Goal: Transaction & Acquisition: Register for event/course

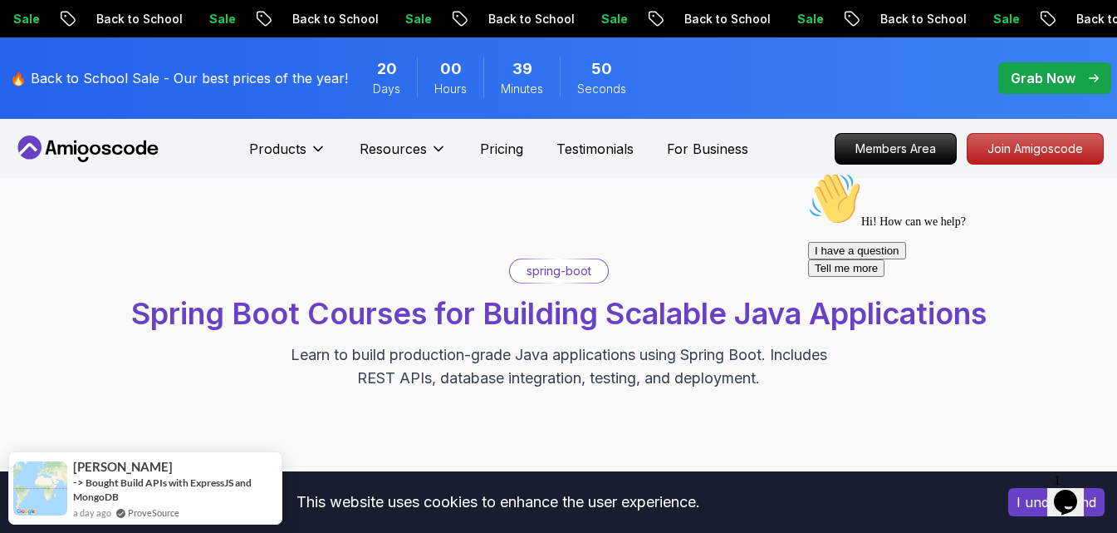
click at [346, 287] on div "spring-boot Spring Boot Courses for Building Scalable Java Applications Learn t…" at bounding box center [558, 323] width 1101 height 131
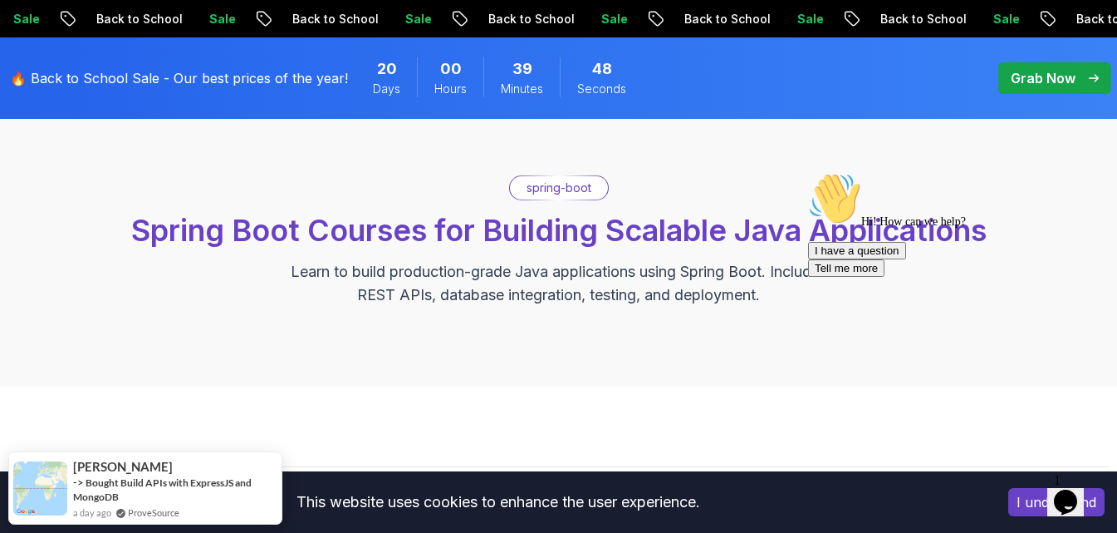
click at [808, 172] on icon "Chat attention grabber" at bounding box center [808, 172] width 0 height 0
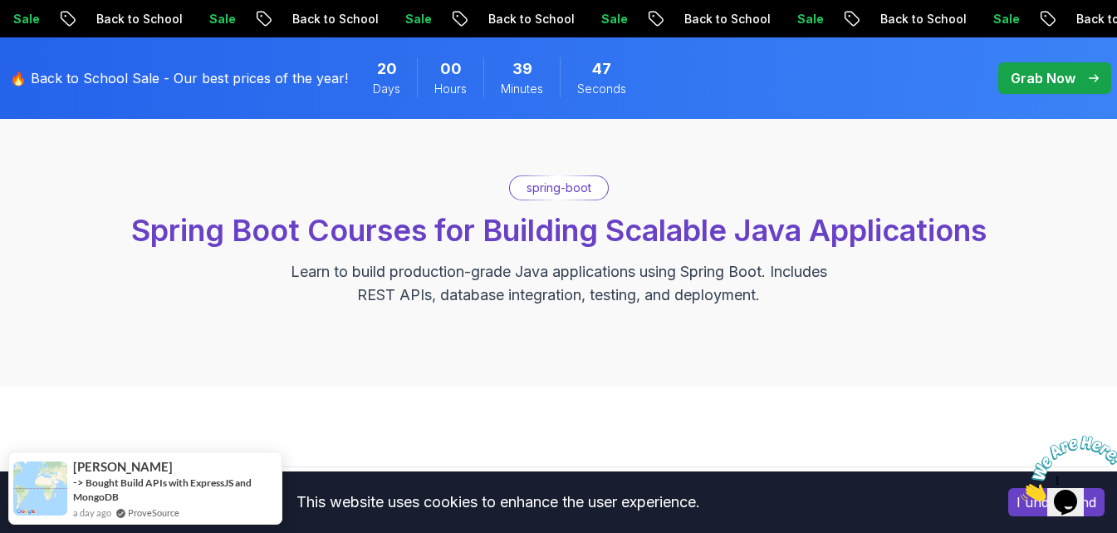
click at [1021, 489] on icon "Close" at bounding box center [1021, 496] width 0 height 14
click at [581, 269] on p "Learn to build production-grade Java applications using Spring Boot. Includes R…" at bounding box center [559, 283] width 558 height 47
click at [552, 312] on div "spring-boot Spring Boot Courses for Building Scalable Java Applications Learn t…" at bounding box center [558, 241] width 1117 height 291
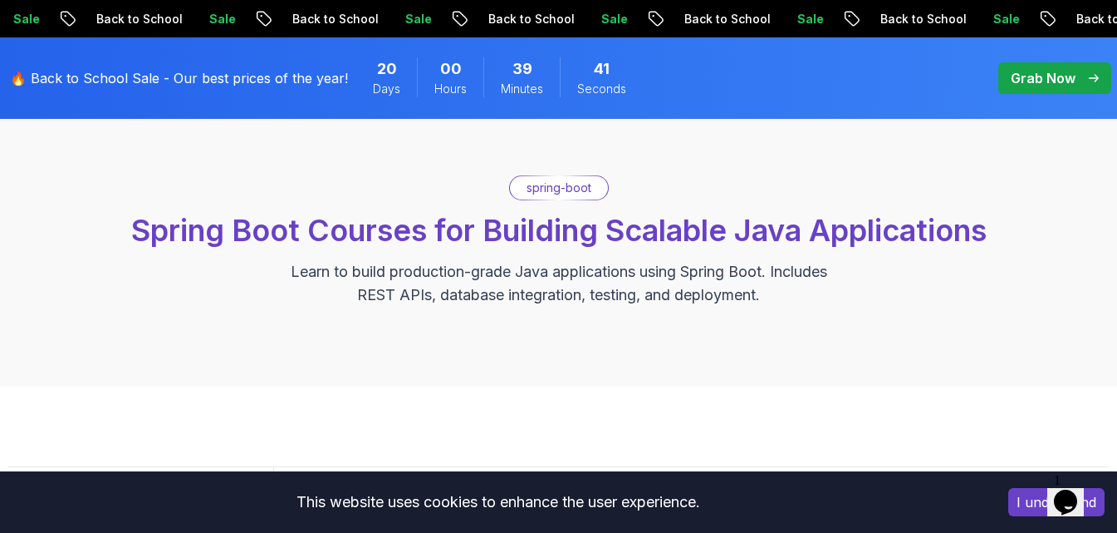
click at [547, 317] on div "spring-boot Spring Boot Courses for Building Scalable Java Applications Learn t…" at bounding box center [558, 241] width 1117 height 291
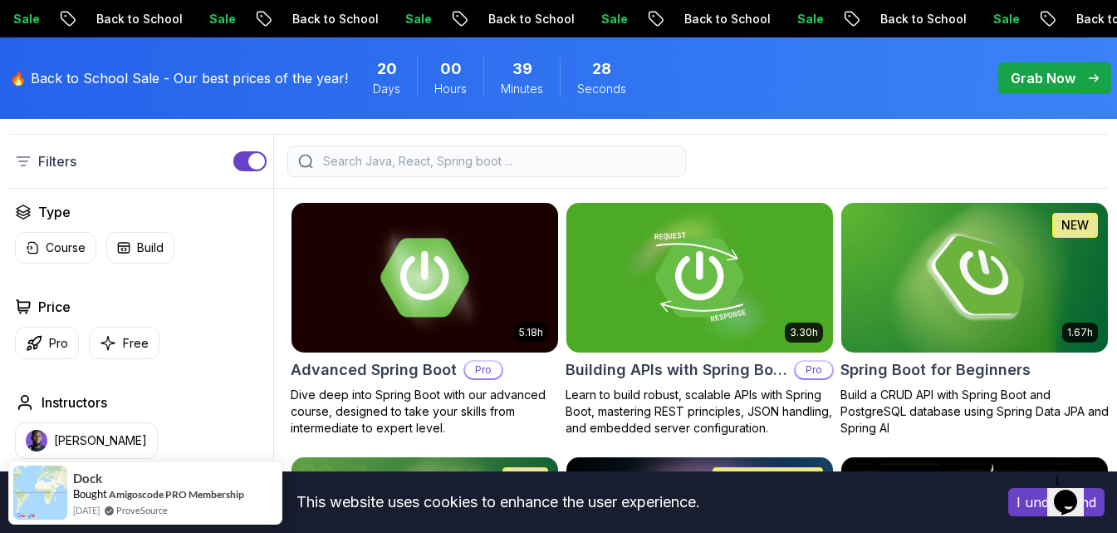
scroll to position [582, 0]
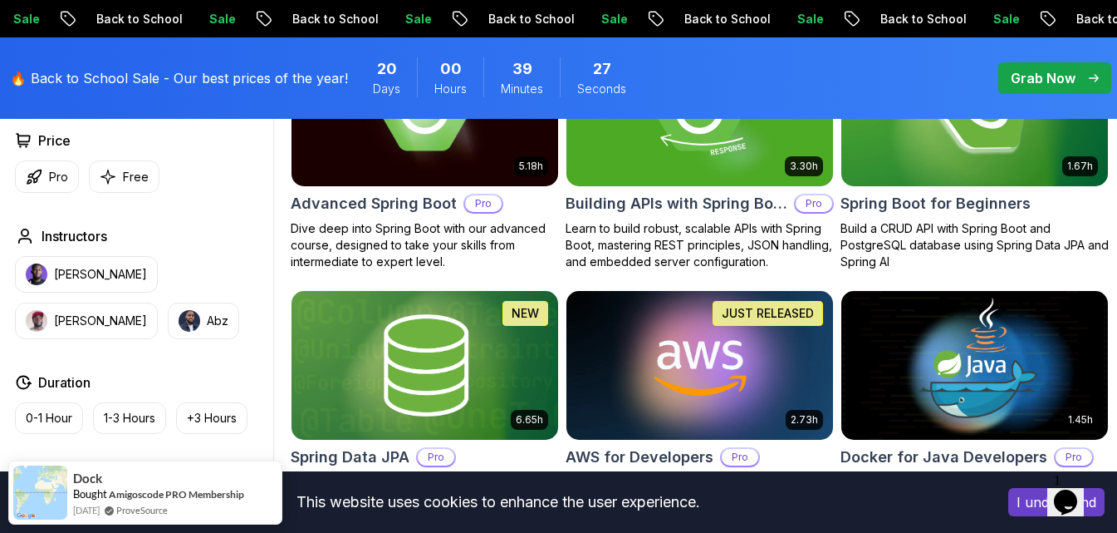
click at [886, 162] on img at bounding box center [975, 111] width 280 height 157
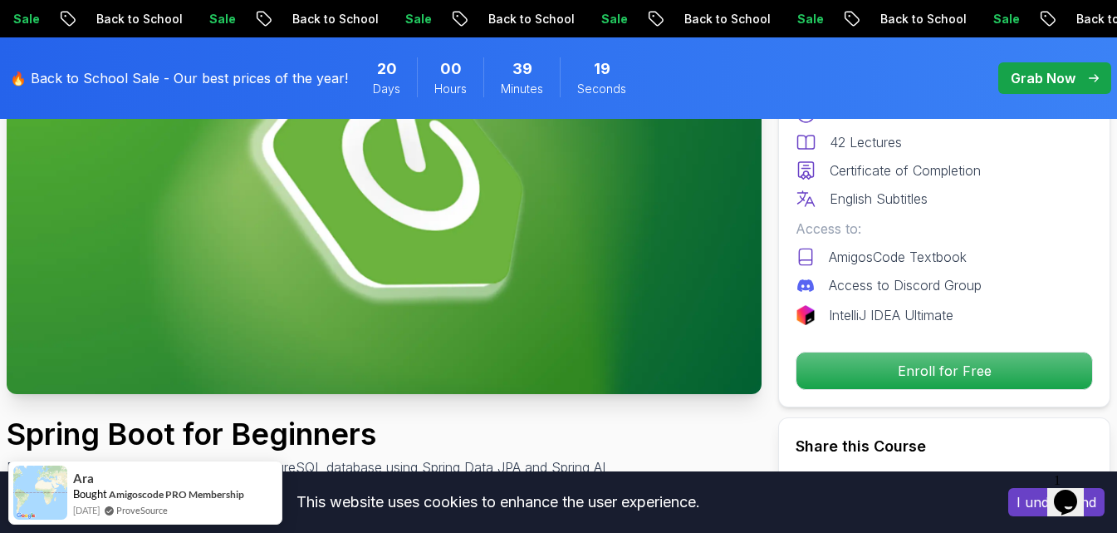
scroll to position [332, 0]
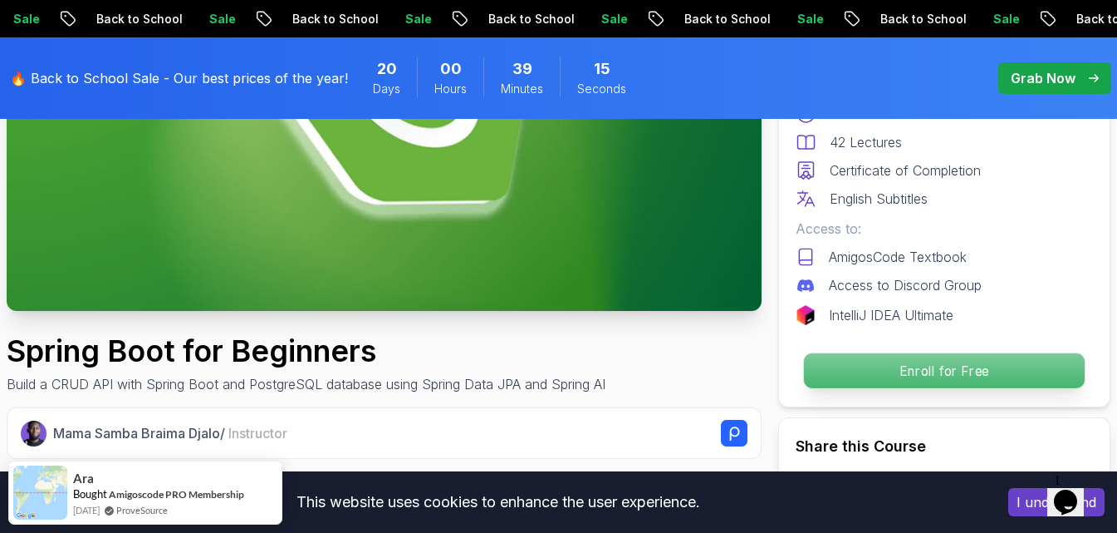
click at [885, 381] on p "Enroll for Free" at bounding box center [944, 370] width 281 height 35
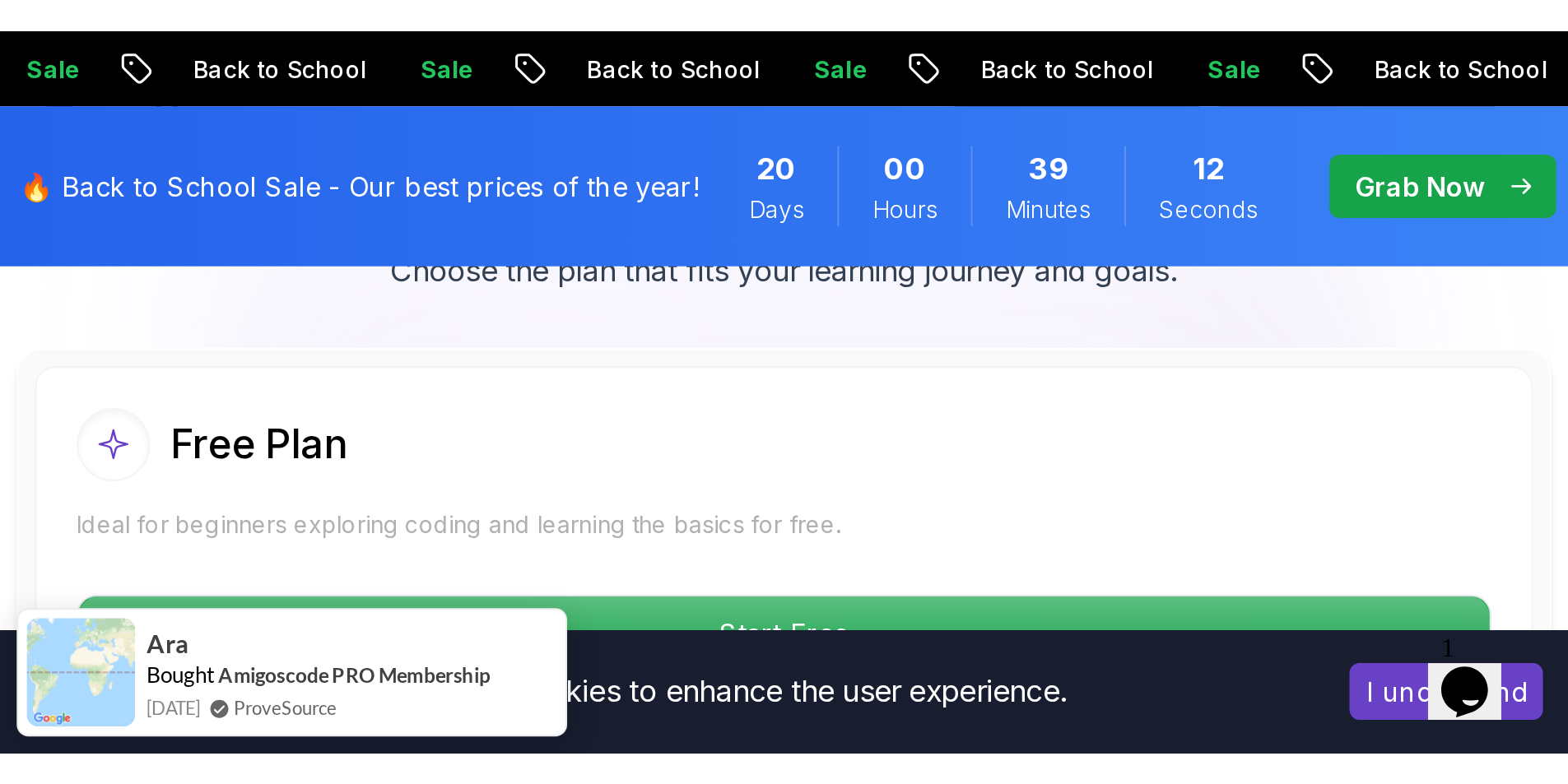
scroll to position [3429, 0]
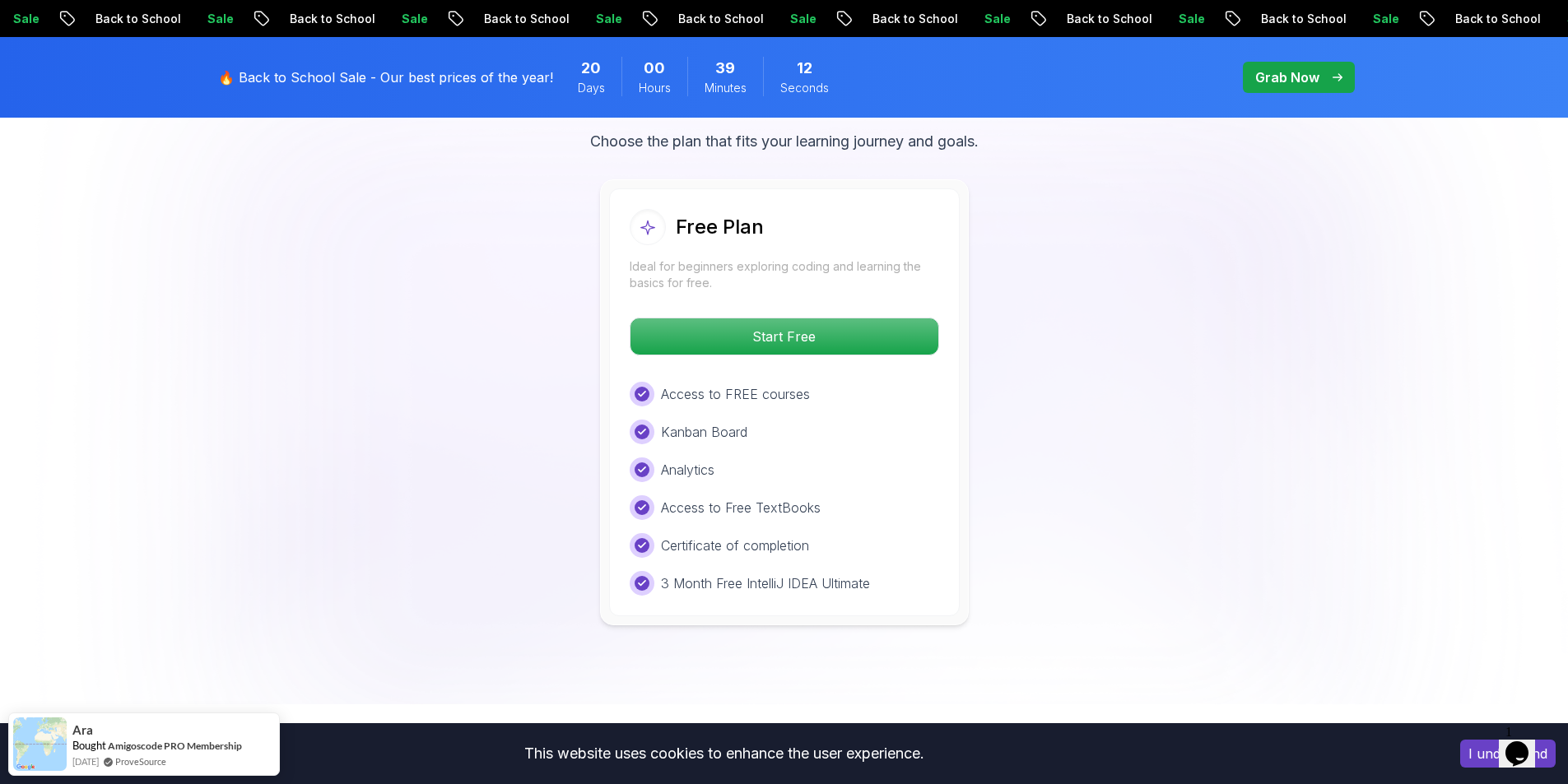
click at [785, 381] on div "Access to FREE courses" at bounding box center [784, 393] width 309 height 25
click at [767, 384] on p "Access to FREE courses" at bounding box center [735, 394] width 149 height 20
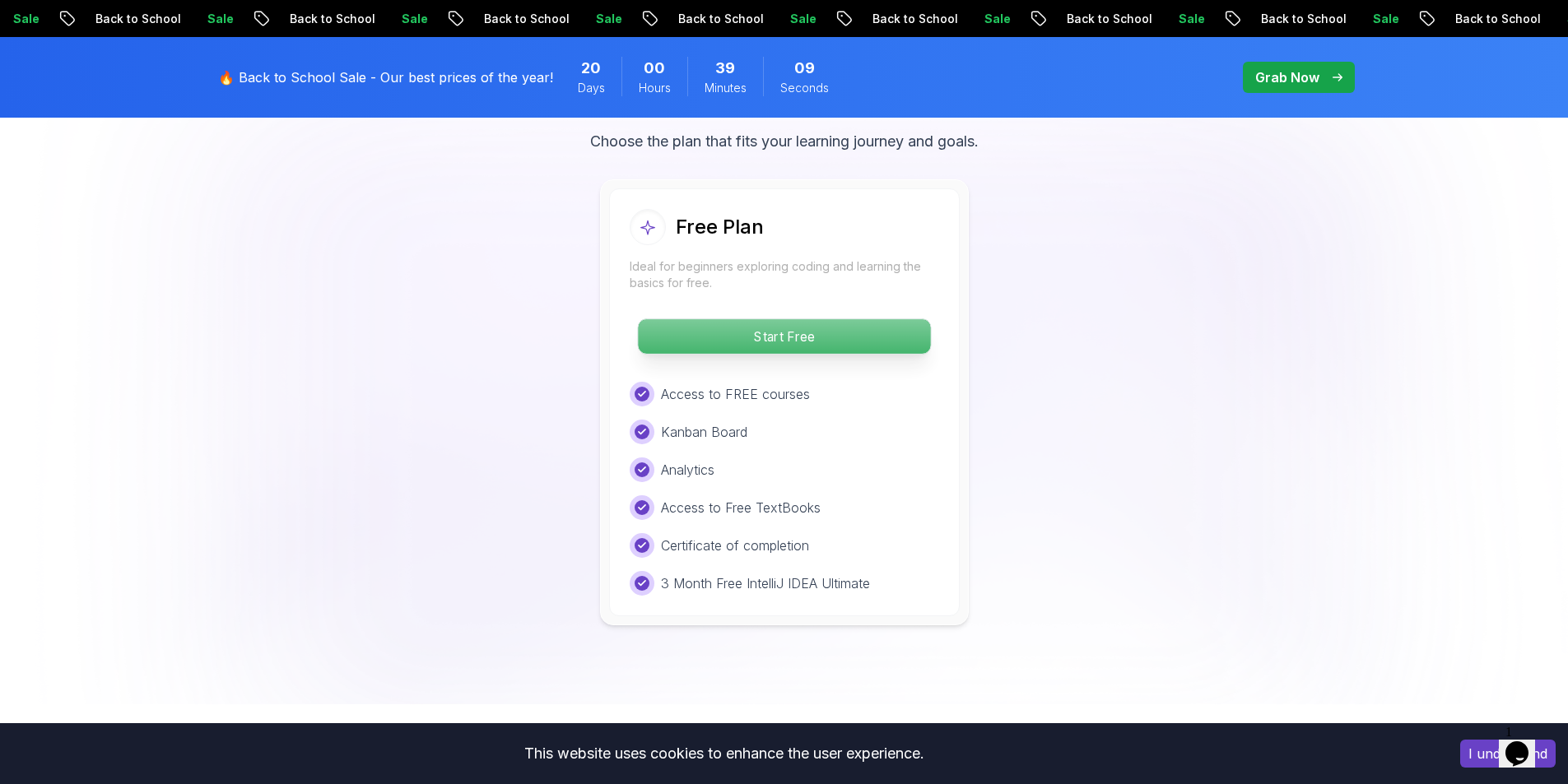
click at [774, 324] on p "Start Free" at bounding box center [784, 336] width 292 height 35
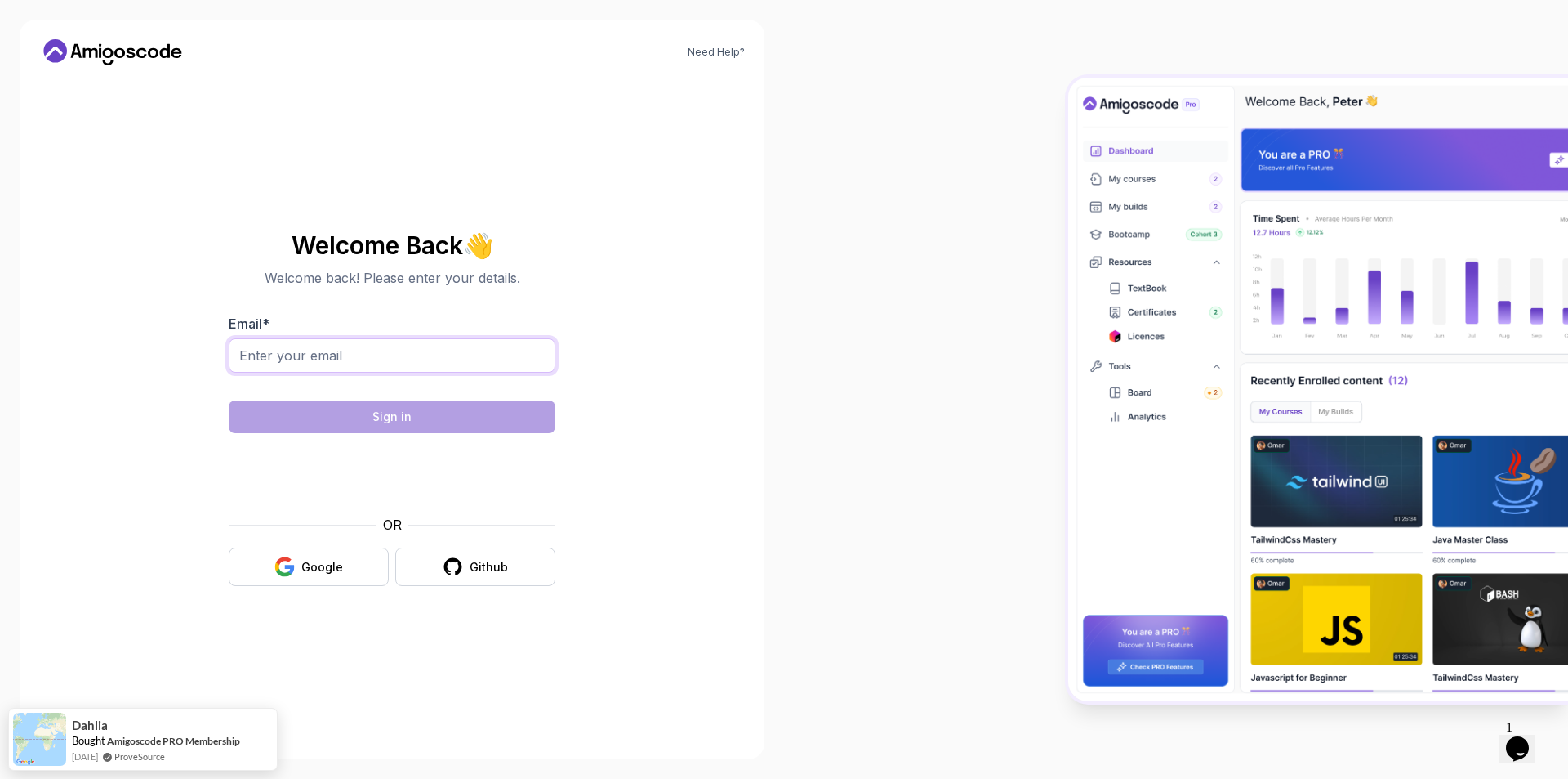
click at [451, 350] on input "Email *" at bounding box center [392, 355] width 326 height 34
type input "[EMAIL_ADDRESS][DOMAIN_NAME]"
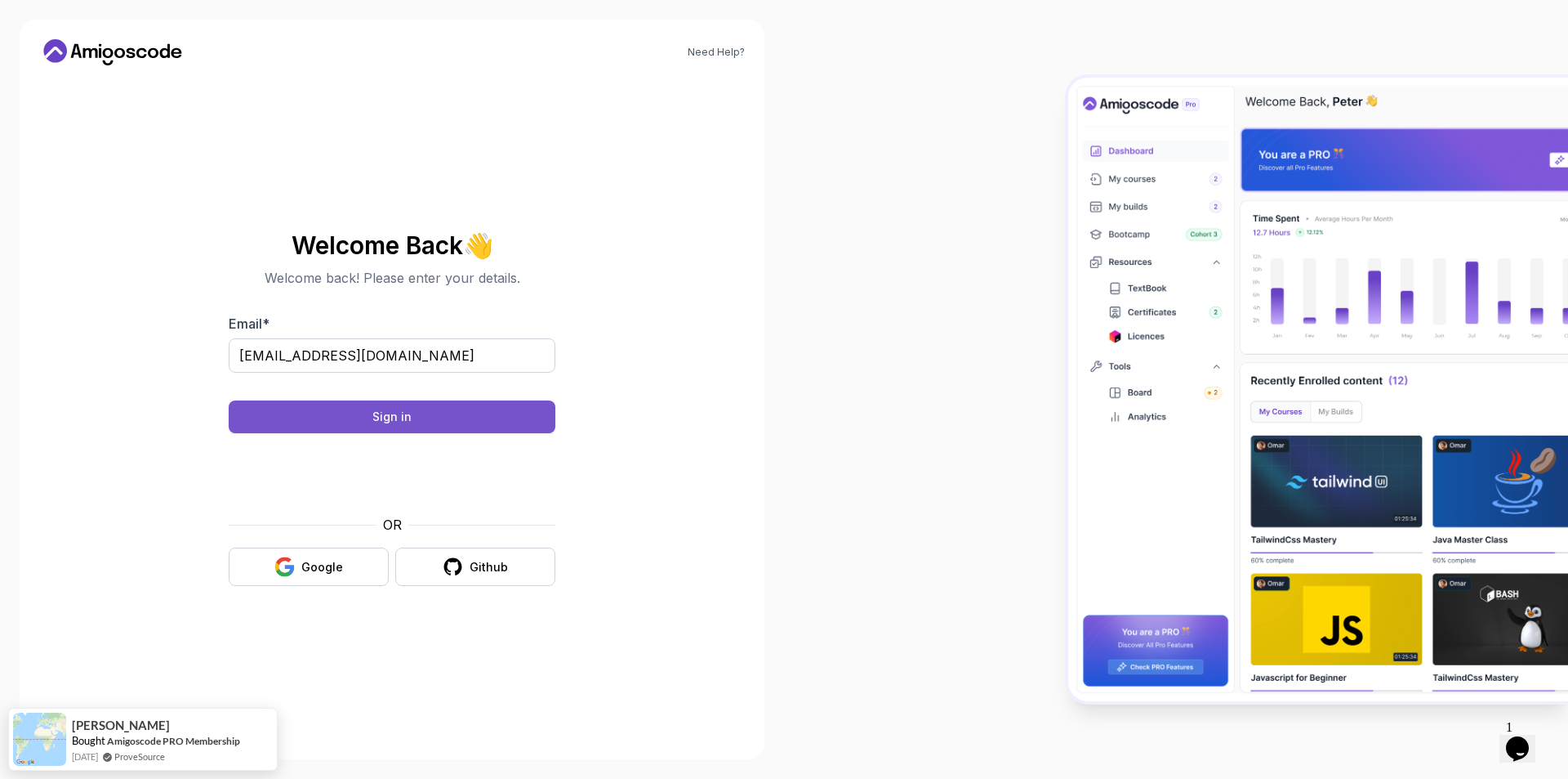
click at [392, 418] on div "Sign in" at bounding box center [392, 416] width 39 height 17
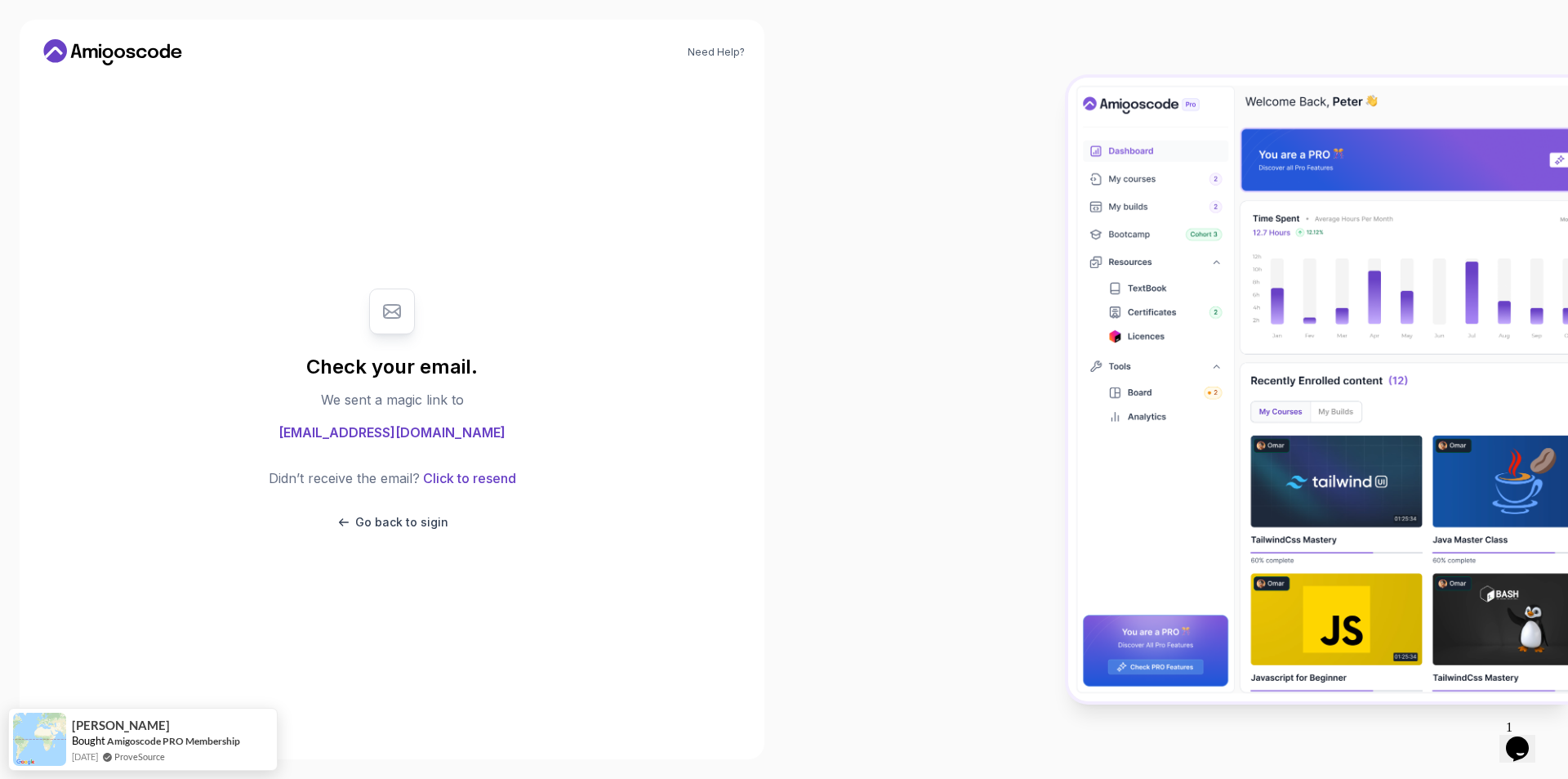
click at [659, 180] on div "Check your email. We sent a magic link to [EMAIL_ADDRESS][DOMAIN_NAME] Didn’t r…" at bounding box center [392, 409] width 549 height 661
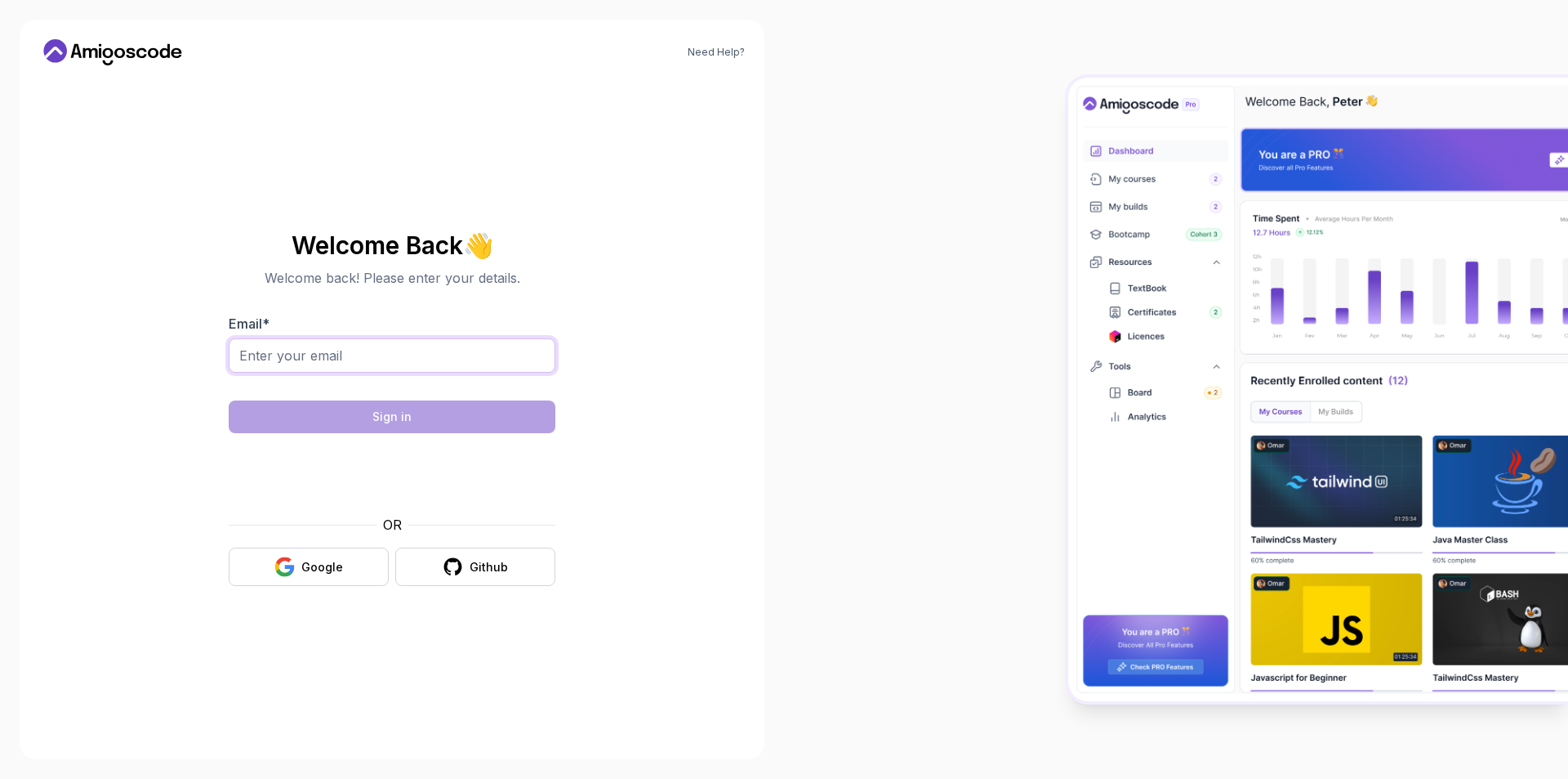
click at [366, 358] on input "Email *" at bounding box center [392, 355] width 326 height 34
type input "[EMAIL_ADDRESS][DOMAIN_NAME]"
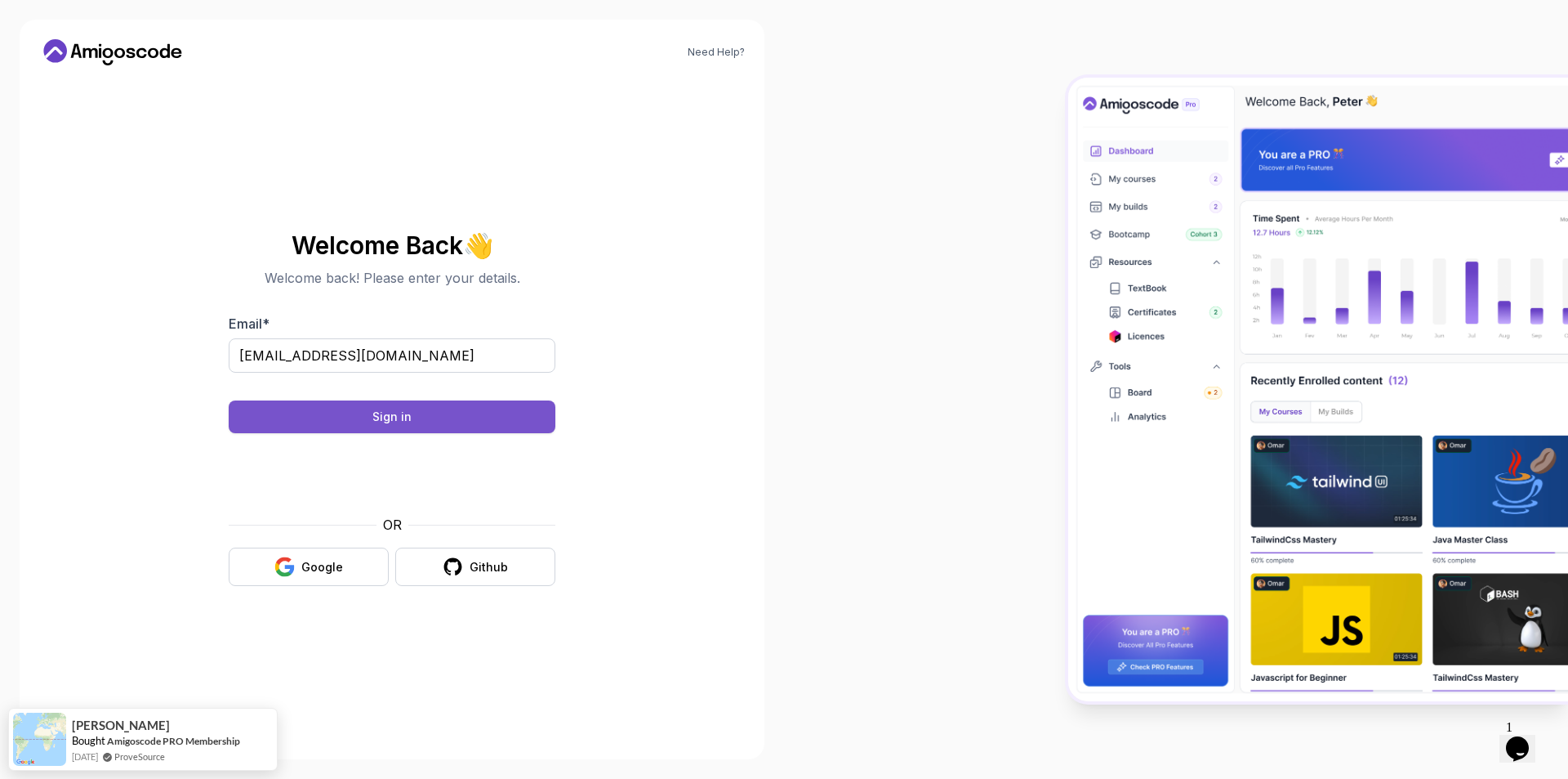
click at [456, 424] on button "Sign in" at bounding box center [392, 416] width 326 height 32
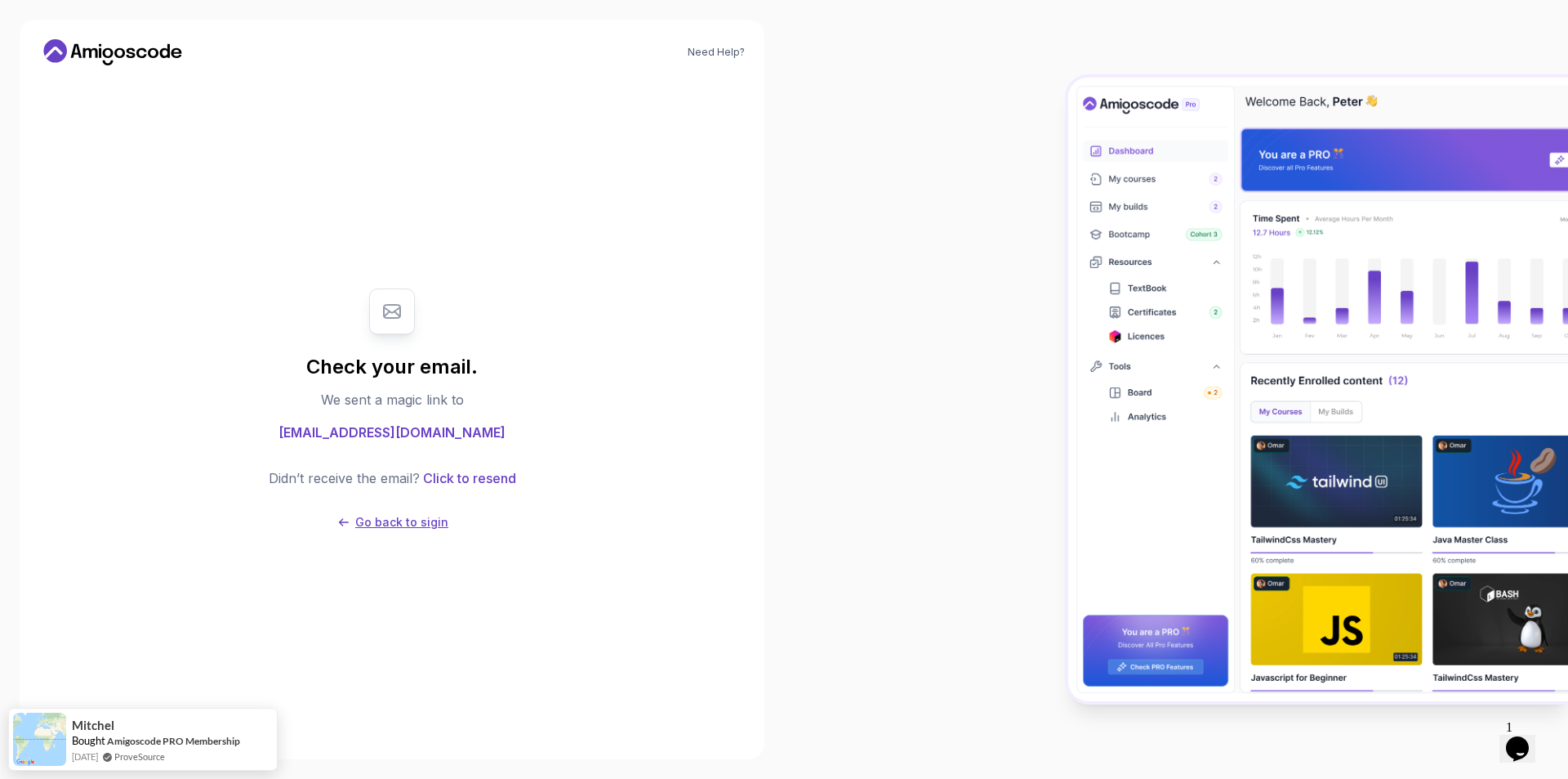
click at [404, 525] on p "Go back to sigin" at bounding box center [401, 522] width 93 height 17
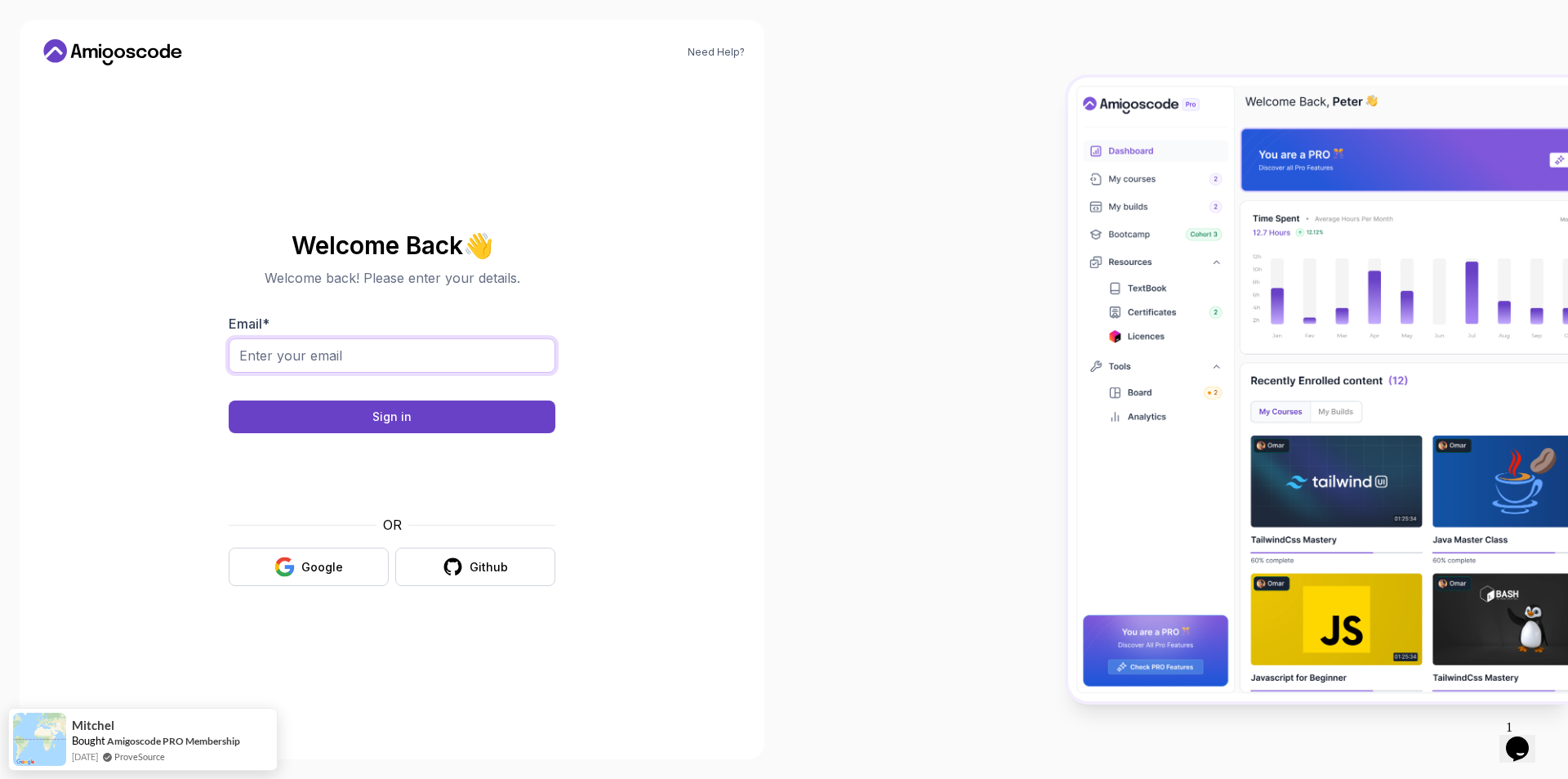
click at [356, 359] on input "Email *" at bounding box center [392, 355] width 326 height 34
type input "andi0244@abv.bg"
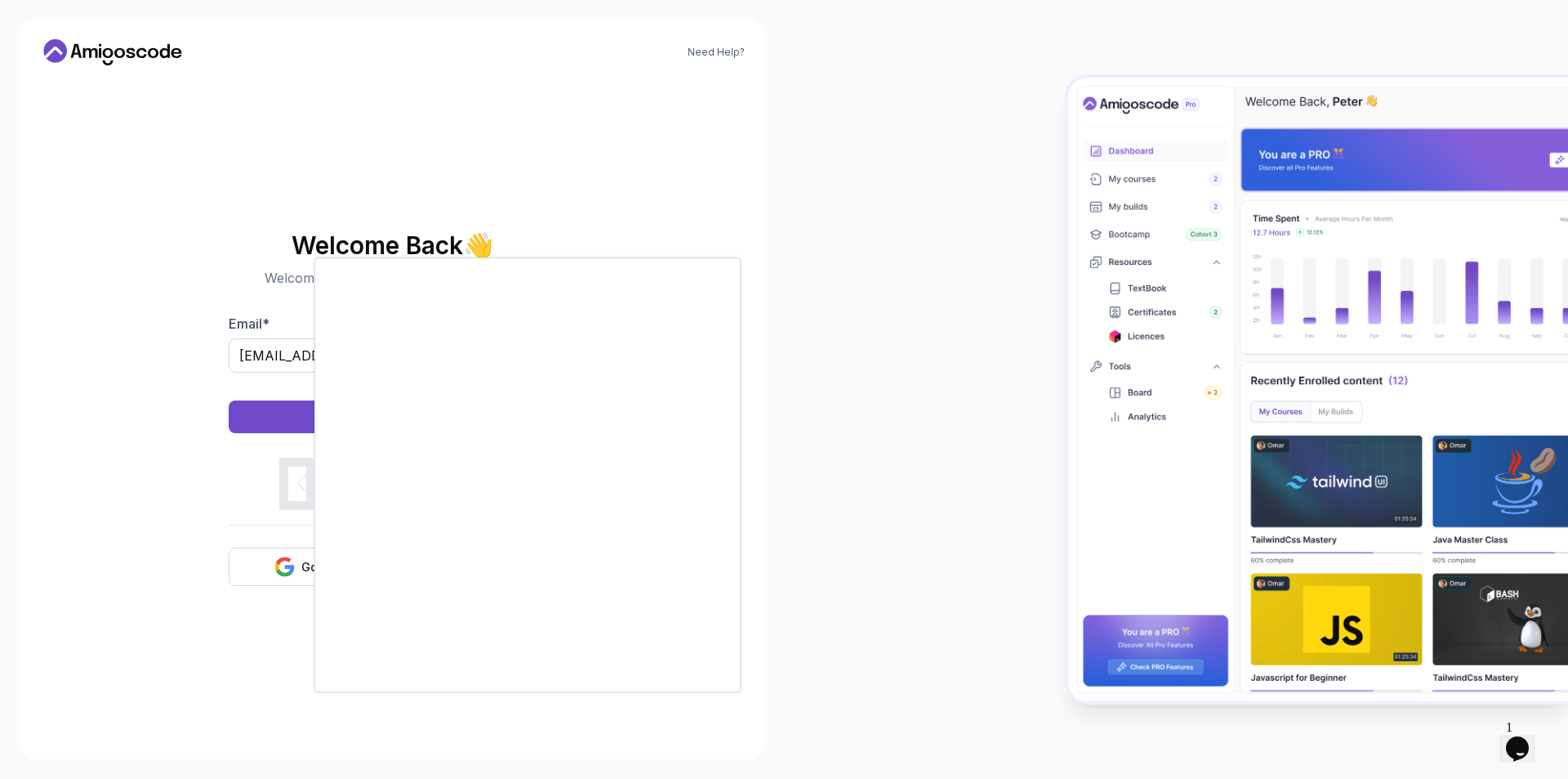
click at [782, 544] on div at bounding box center [784, 390] width 1568 height 779
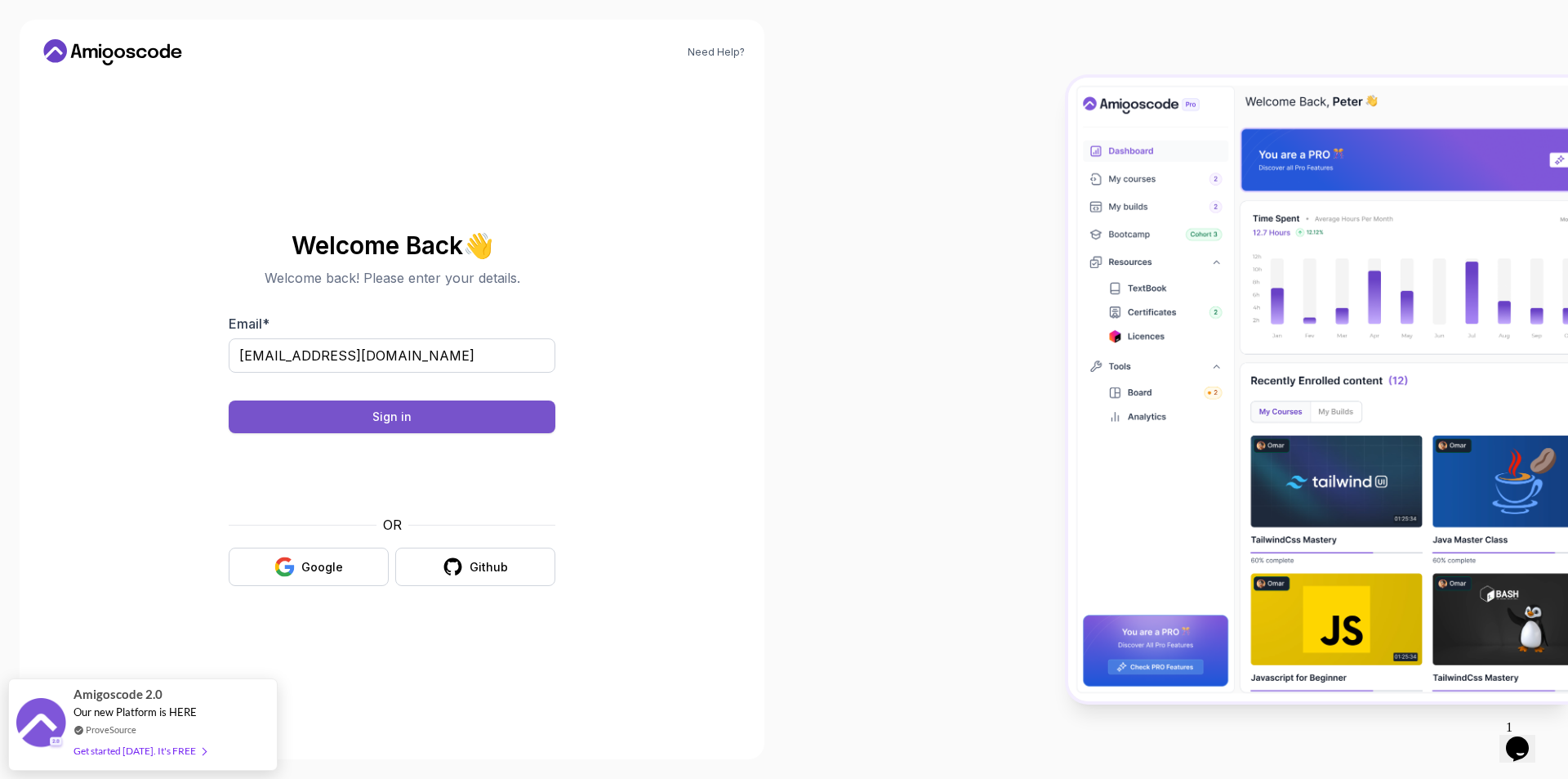
click at [397, 415] on div "Sign in" at bounding box center [392, 416] width 39 height 17
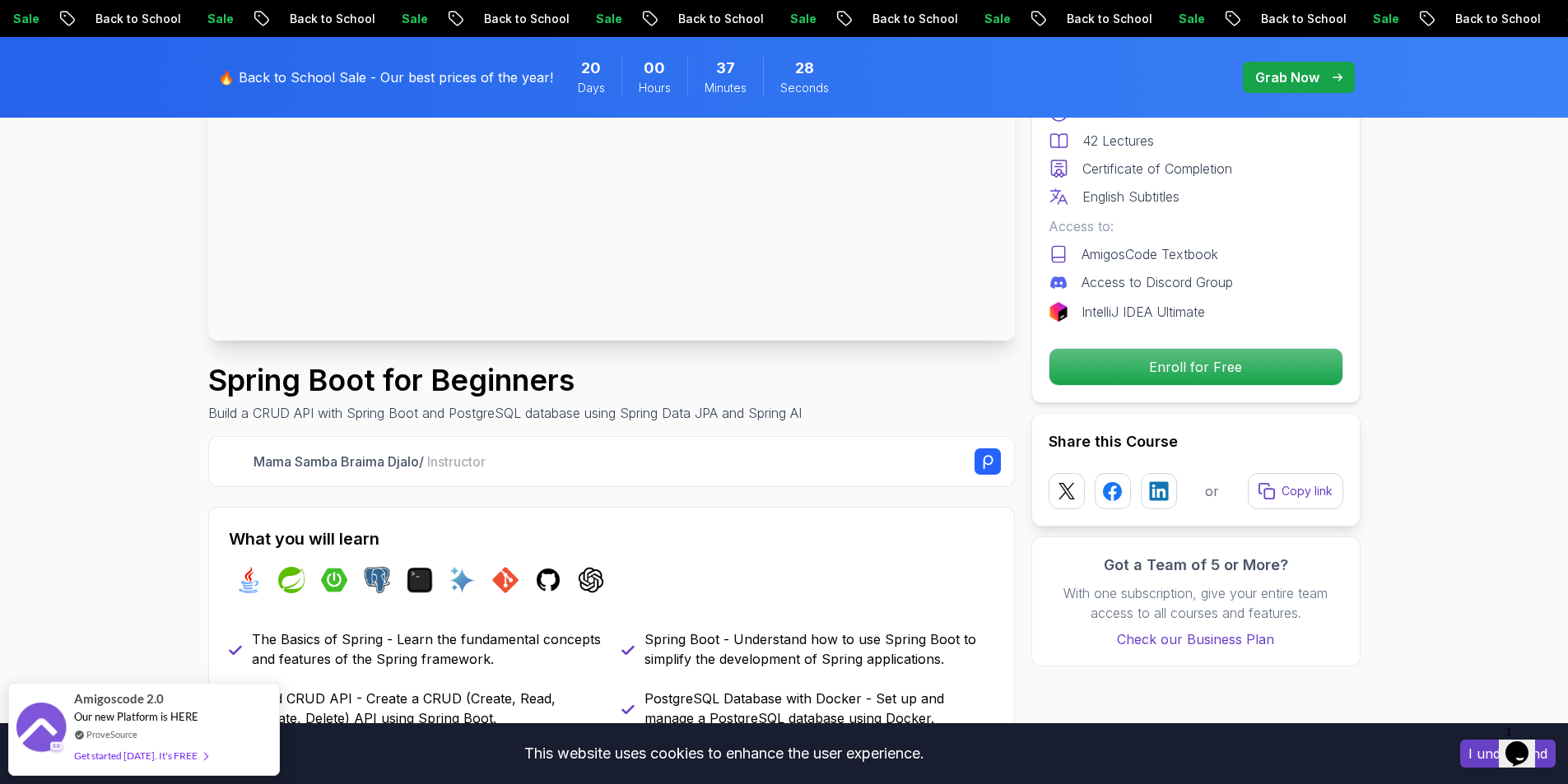
scroll to position [493, 0]
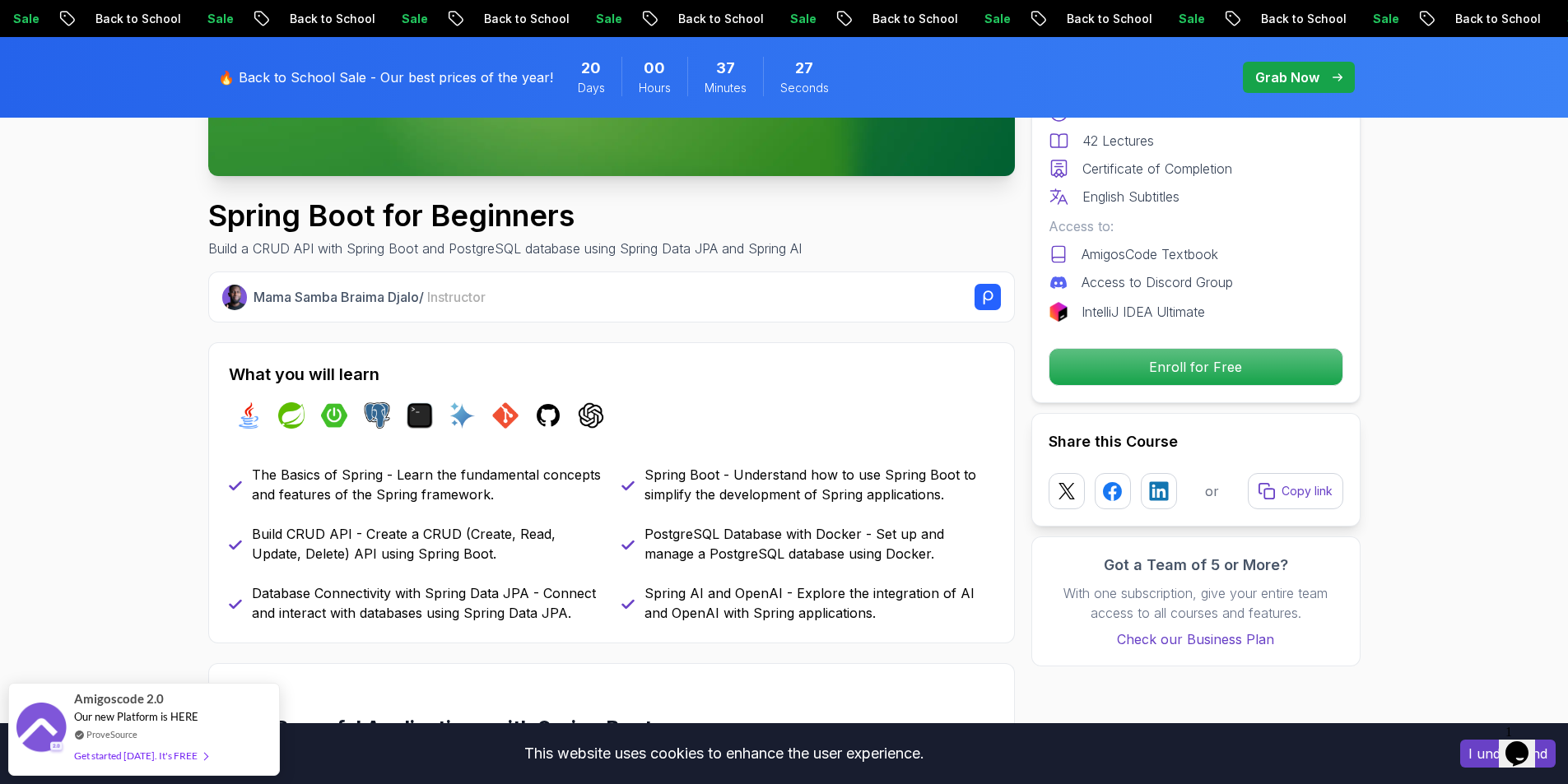
click at [605, 396] on div "java spring spring-boot postgres terminal ai git github chatgpt" at bounding box center [611, 415] width 766 height 47
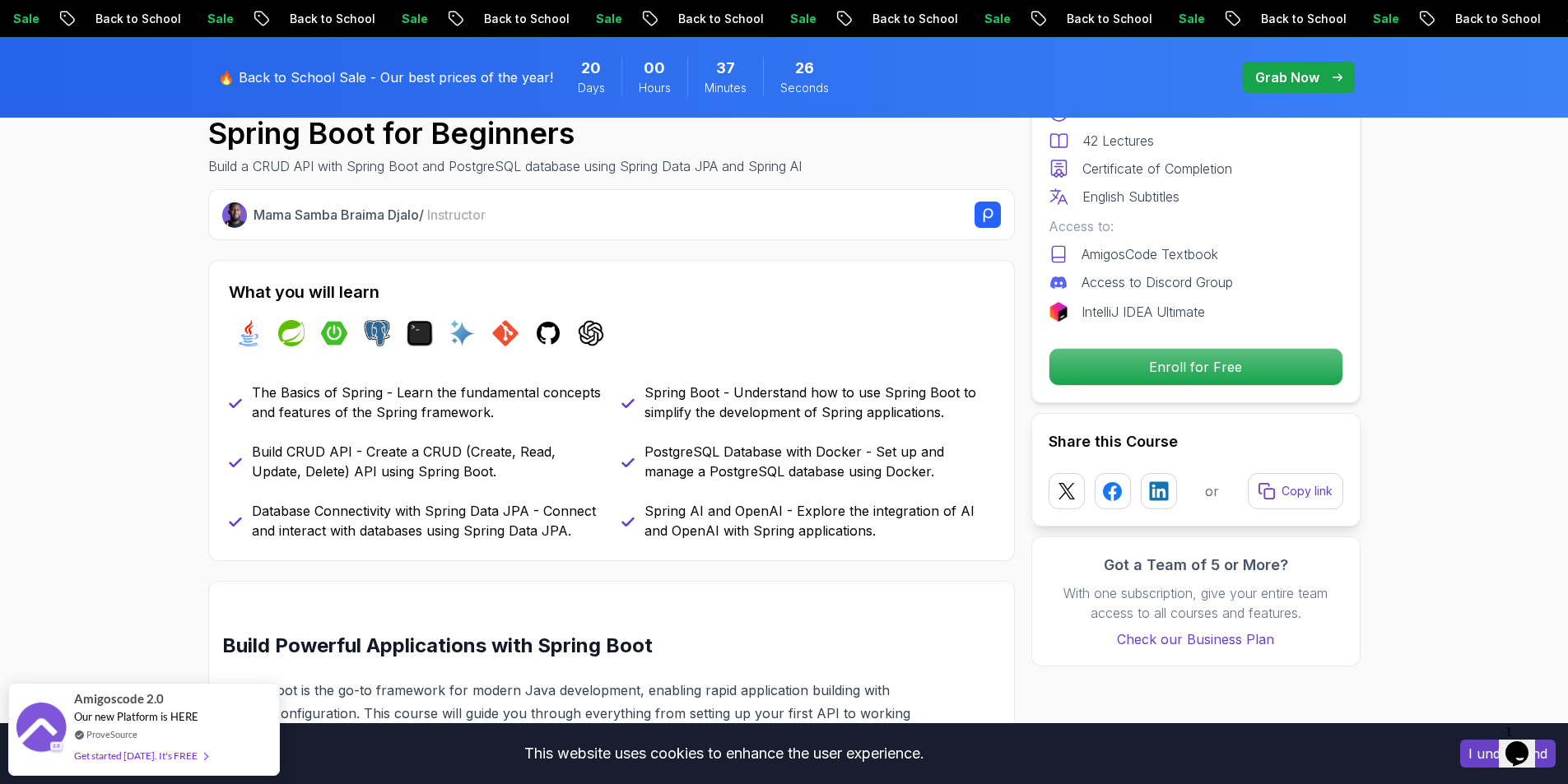
scroll to position [905, 0]
